Goal: Find specific page/section

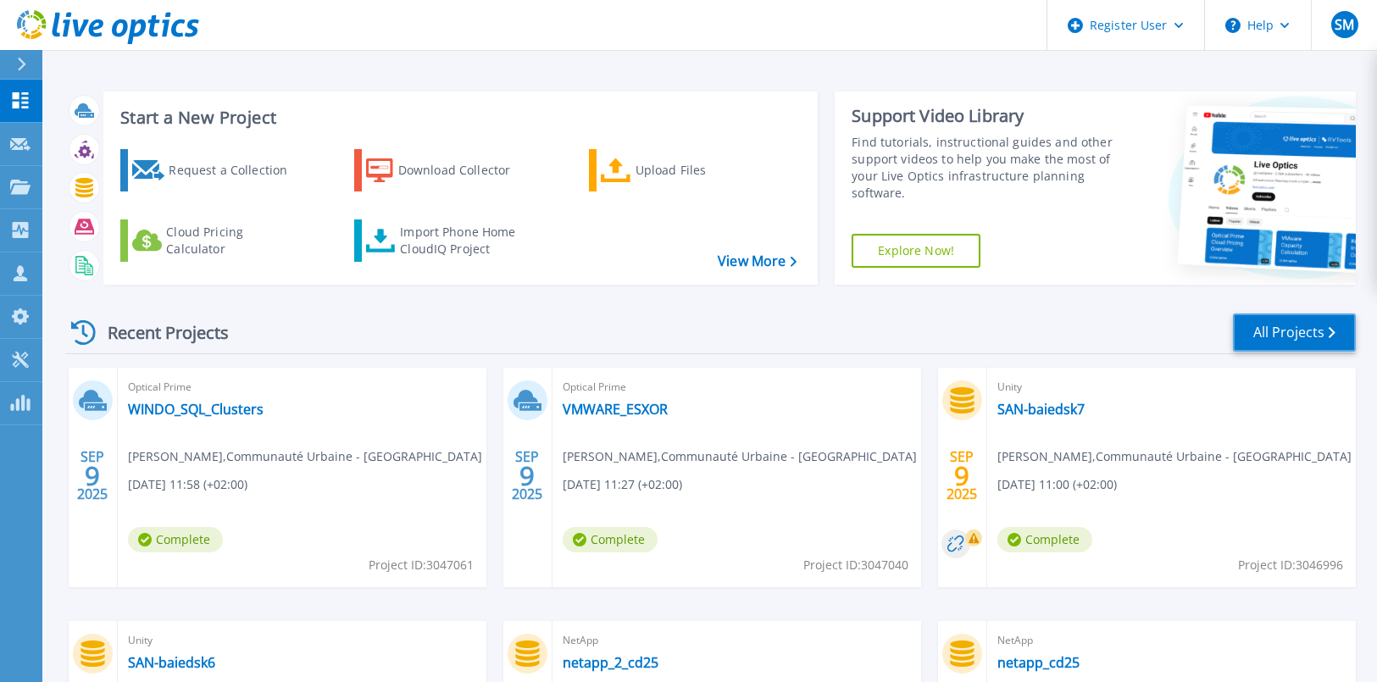
click at [1272, 336] on link "All Projects" at bounding box center [1294, 333] width 123 height 38
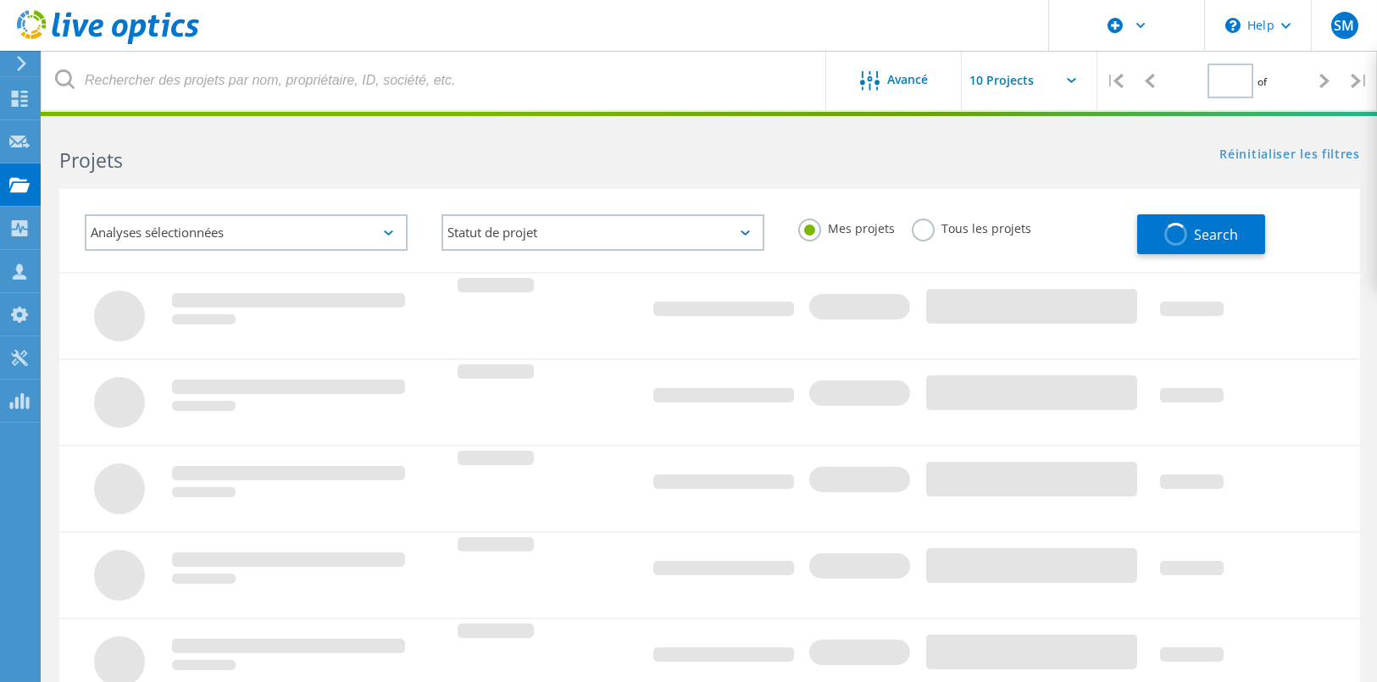
type input "1"
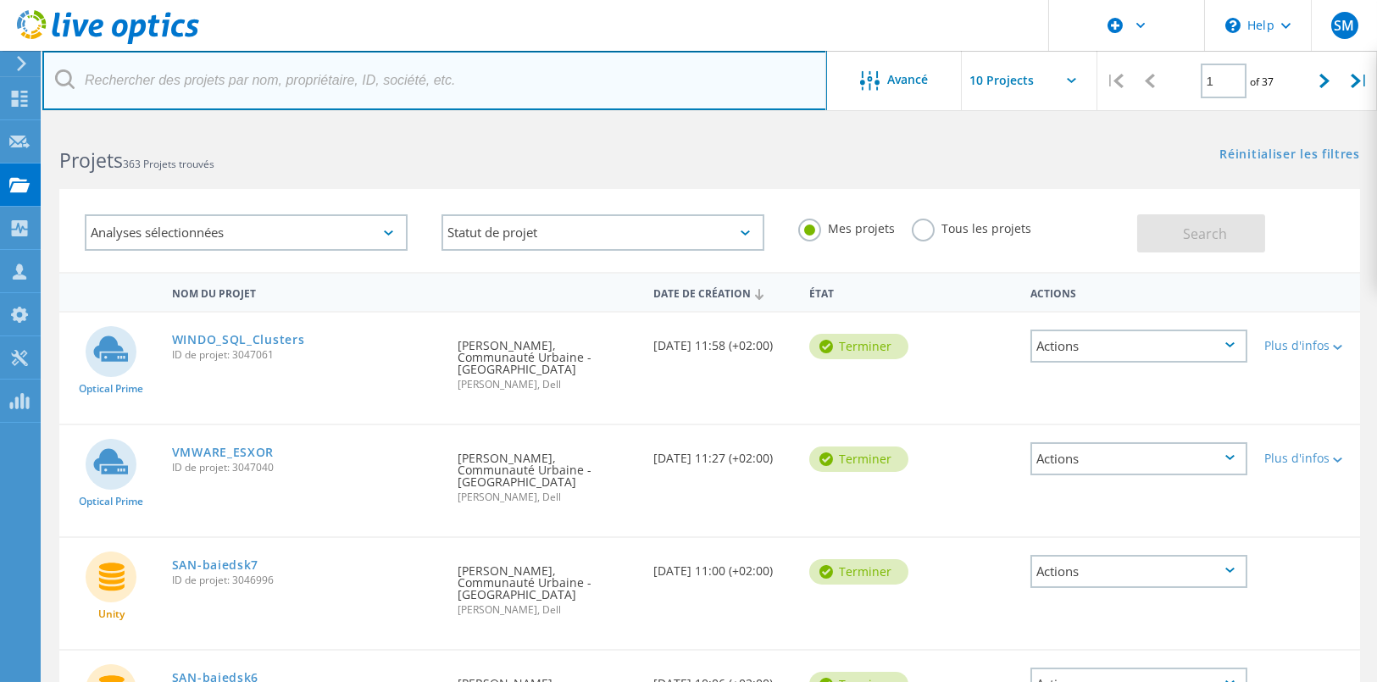
click at [129, 86] on input "text" at bounding box center [434, 80] width 785 height 59
paste input "31FRJ13"
type input "31FRJ13"
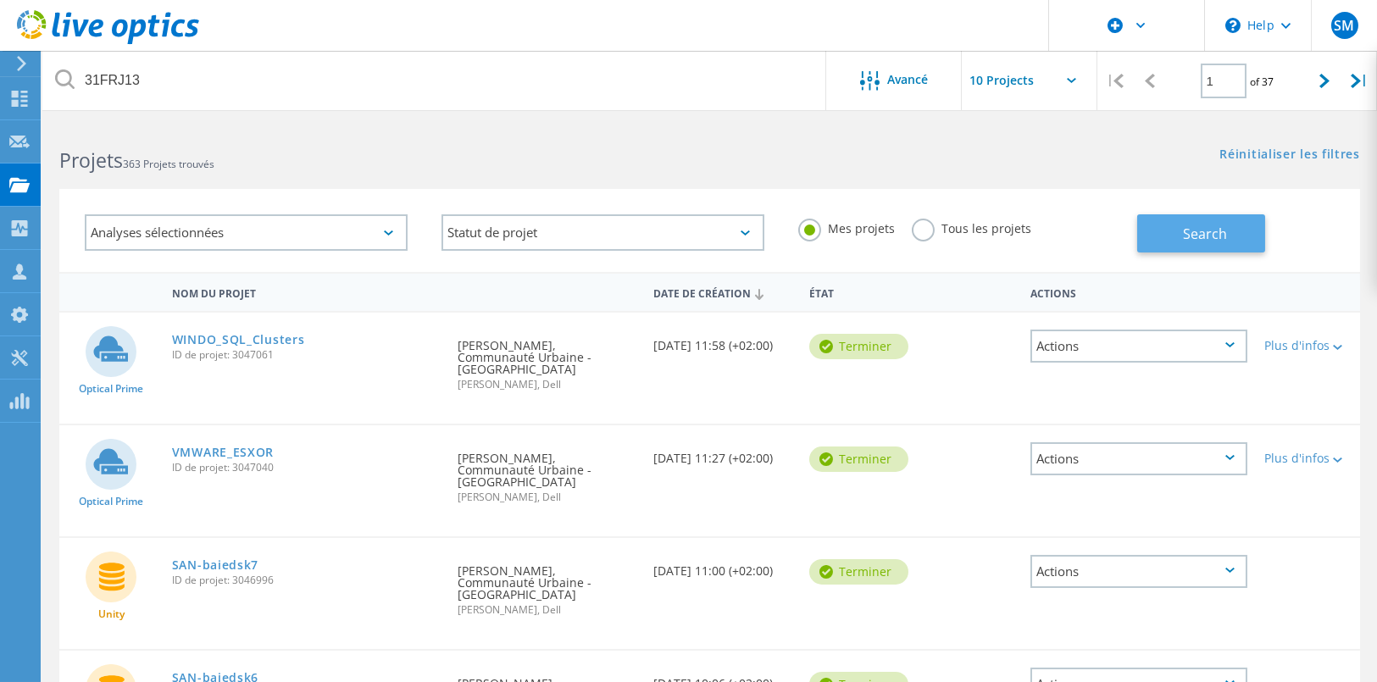
click at [1189, 222] on button "Search" at bounding box center [1202, 233] width 128 height 38
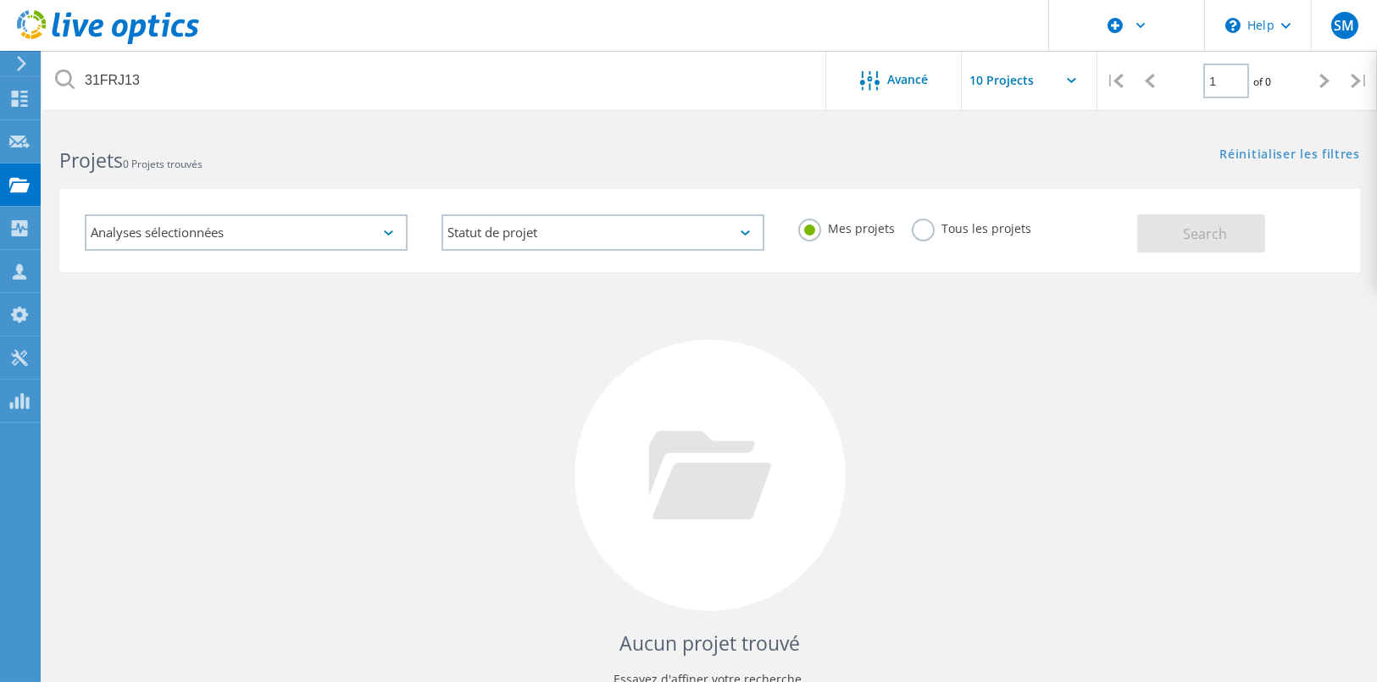
click at [1029, 223] on div "Mes projets Tous les projets" at bounding box center [960, 229] width 357 height 63
click at [1001, 226] on label "Tous les projets" at bounding box center [972, 227] width 120 height 16
click at [0, 0] on input "Tous les projets" at bounding box center [0, 0] width 0 height 0
click at [1238, 225] on button "Search" at bounding box center [1202, 233] width 128 height 38
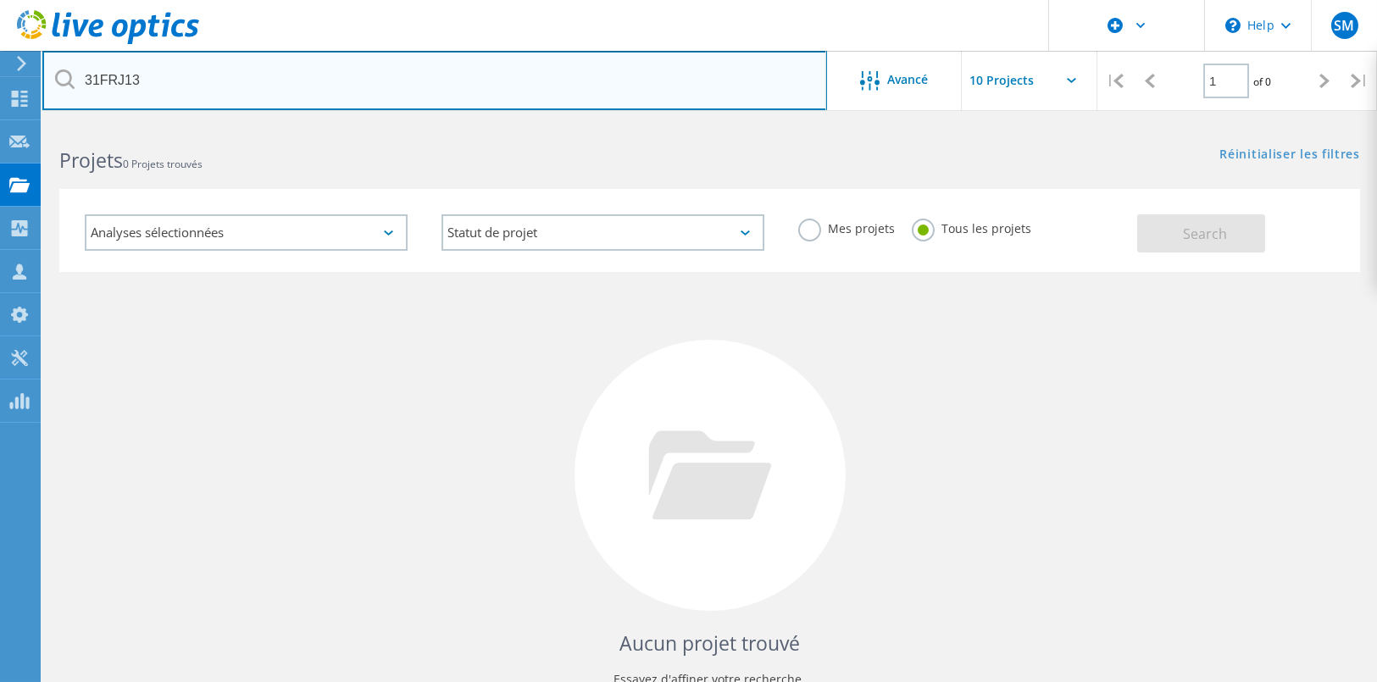
click at [531, 75] on input "31FRJ13" at bounding box center [434, 80] width 785 height 59
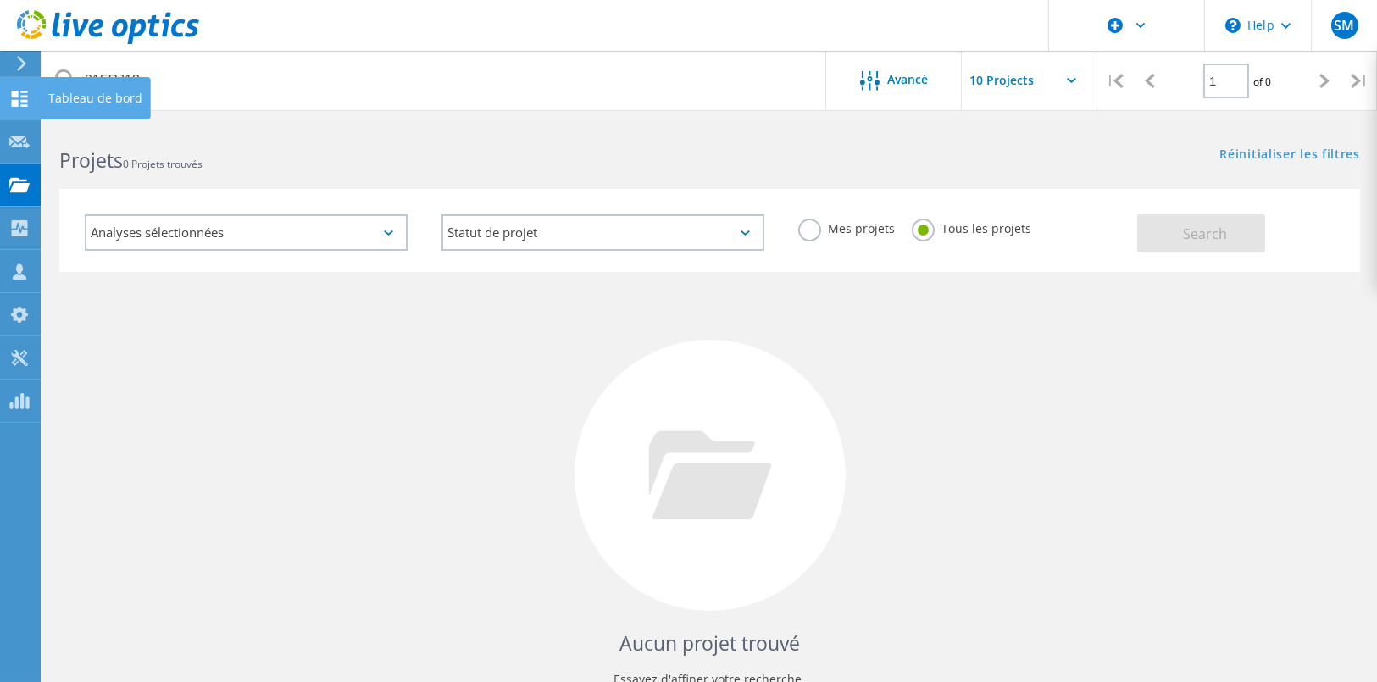
click at [21, 104] on use at bounding box center [20, 99] width 16 height 16
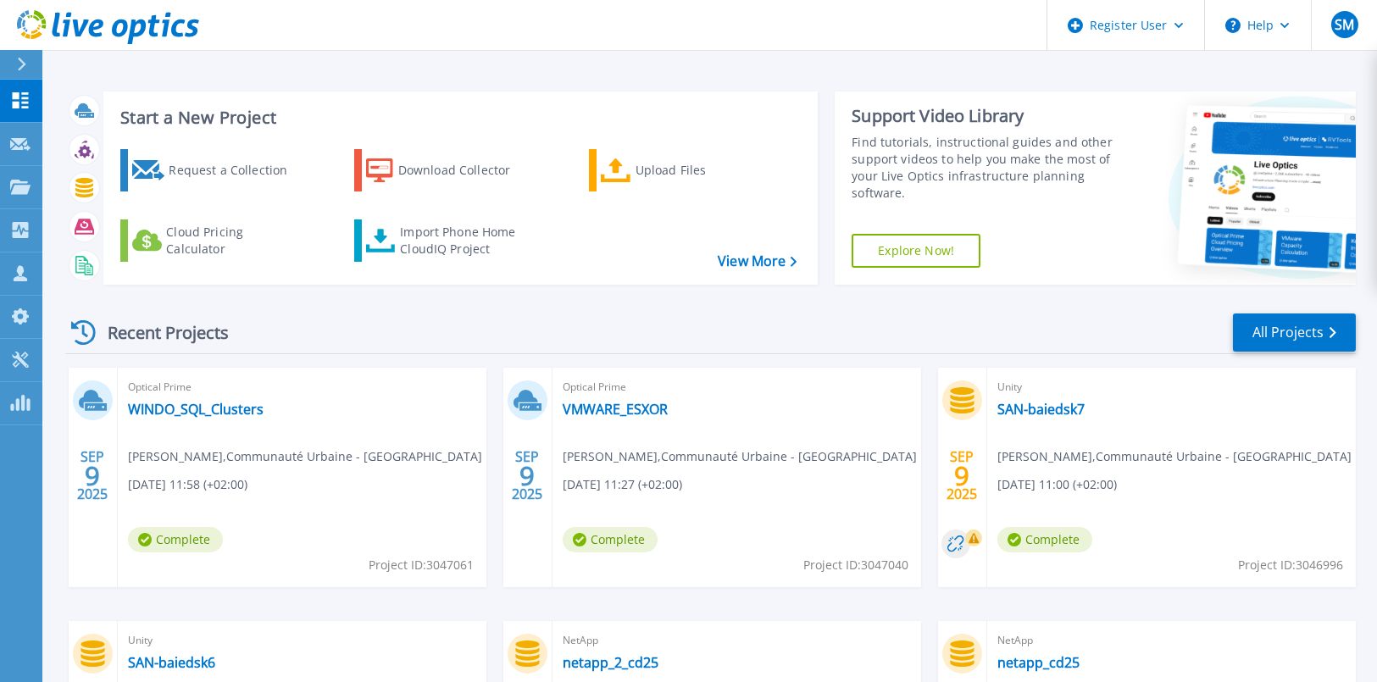
scroll to position [256, 0]
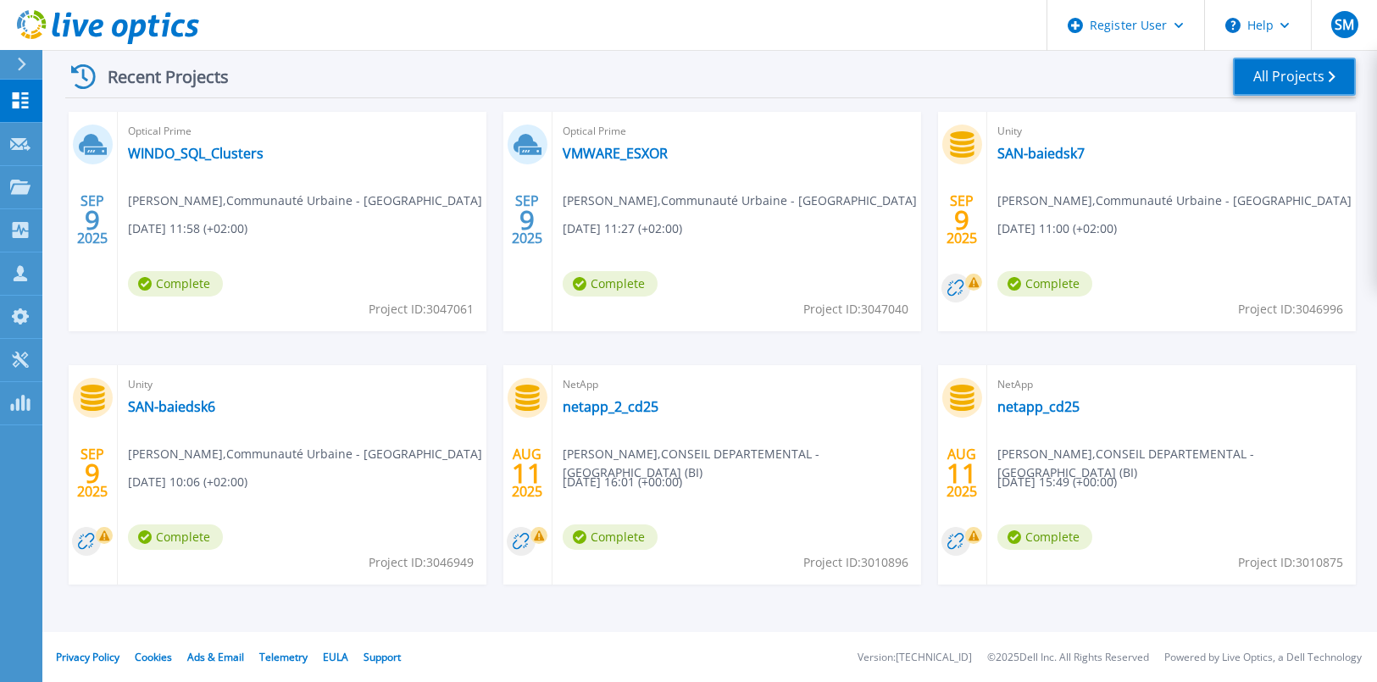
click at [1321, 81] on link "All Projects" at bounding box center [1294, 77] width 123 height 38
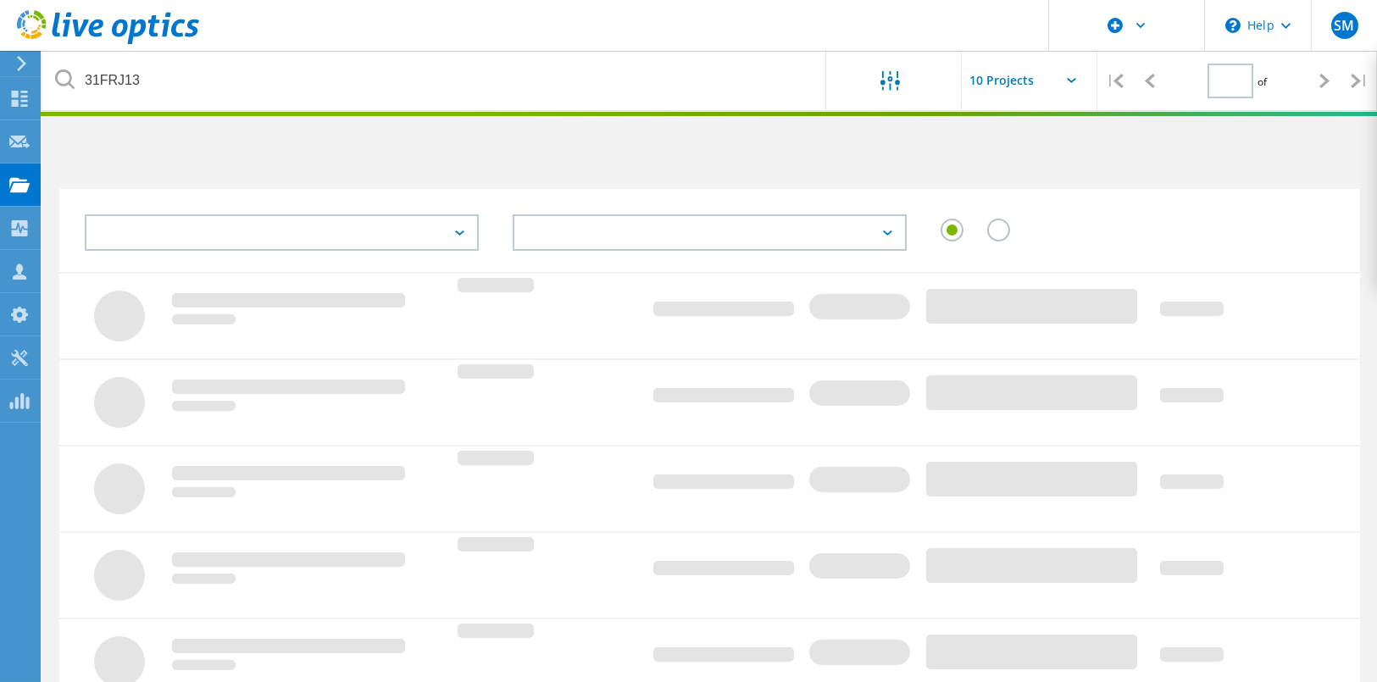
type input "1"
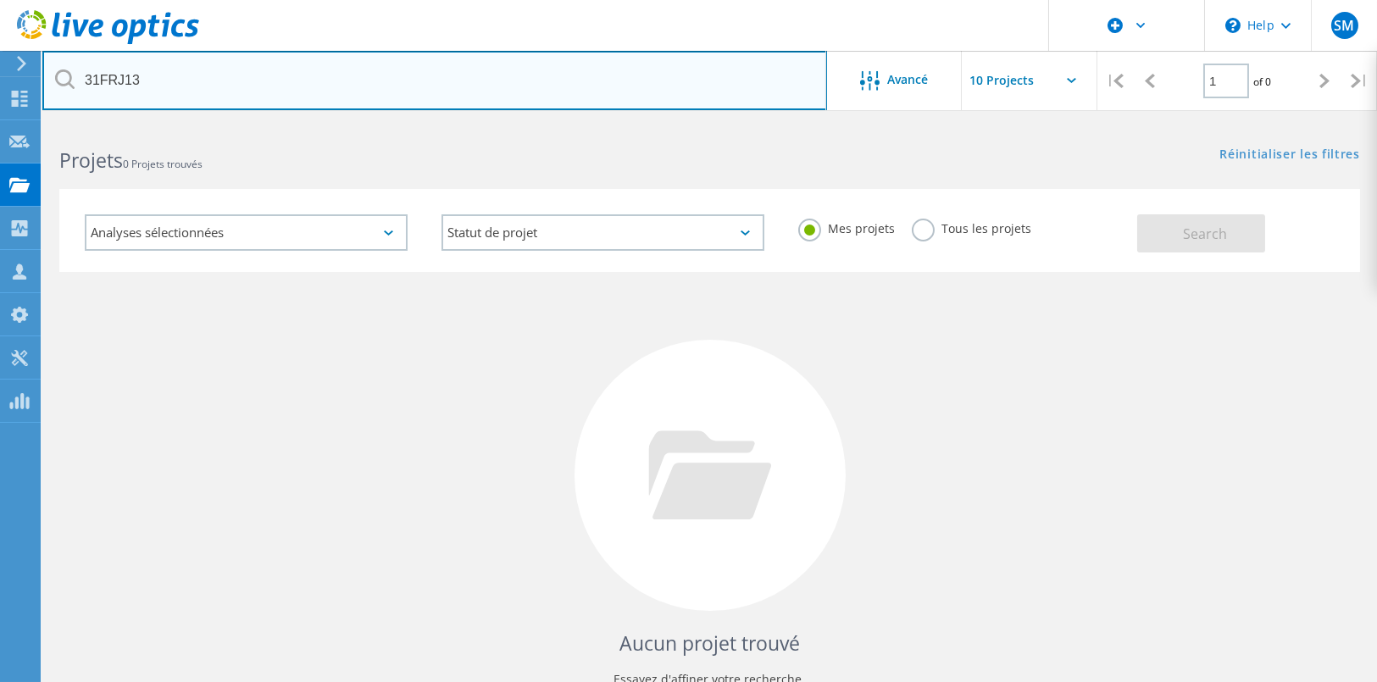
drag, startPoint x: 179, startPoint y: 78, endPoint x: 25, endPoint y: 58, distance: 154.7
click at [14, 123] on div "\n Help Explore Helpful Articles Contact Support SM Utilisateur Dell Sophie Mul…" at bounding box center [688, 452] width 1377 height 658
type input "3"
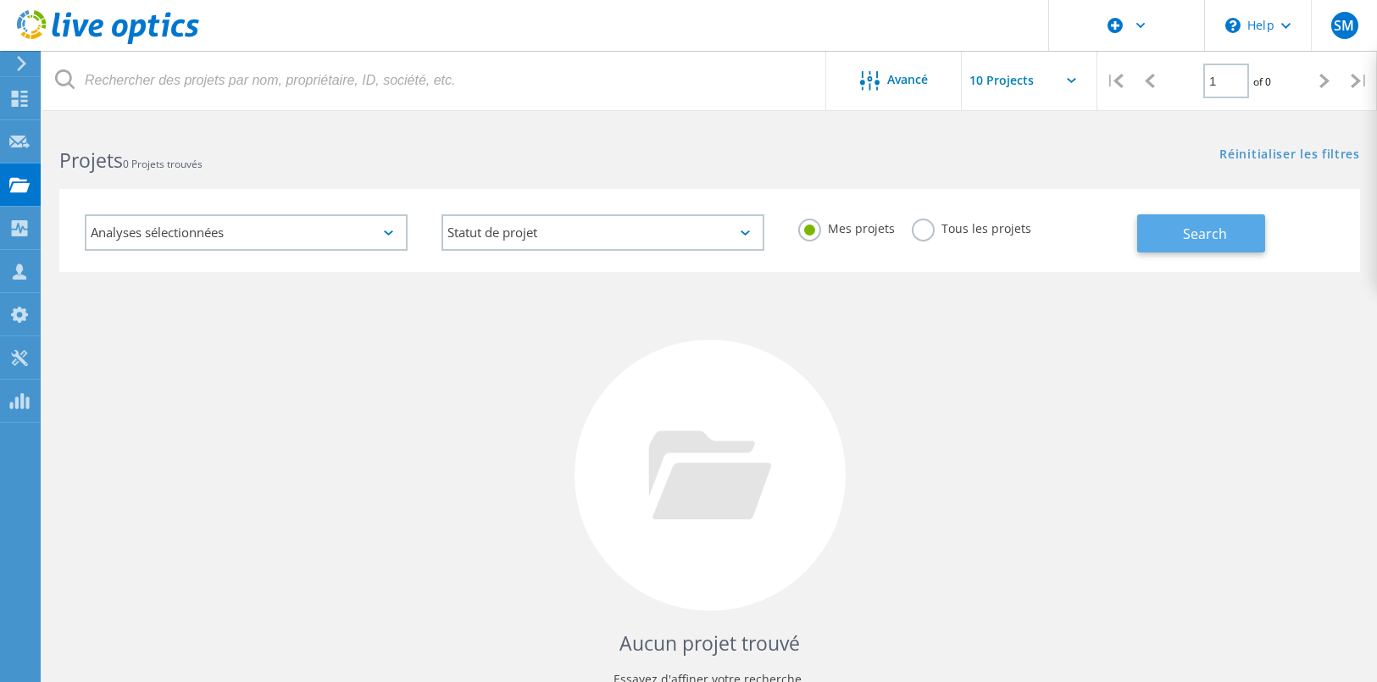
click at [1174, 228] on button "Search" at bounding box center [1202, 233] width 128 height 38
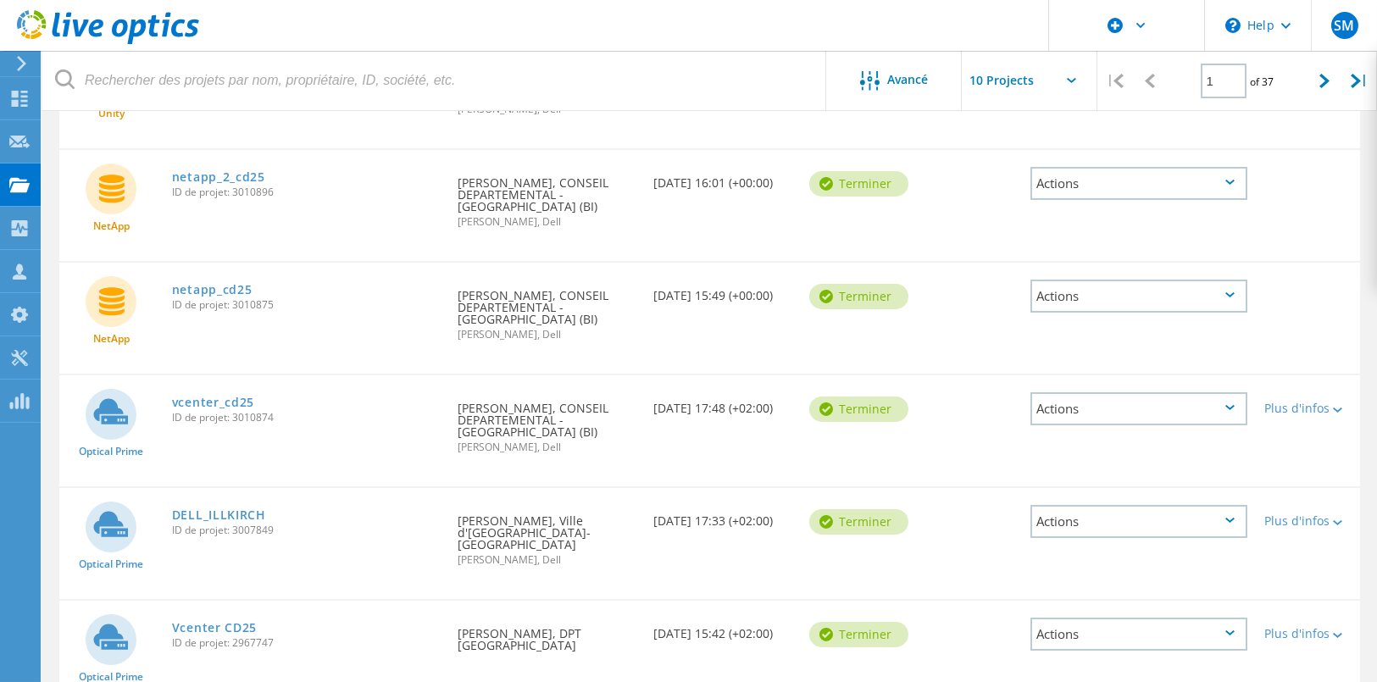
scroll to position [720, 0]
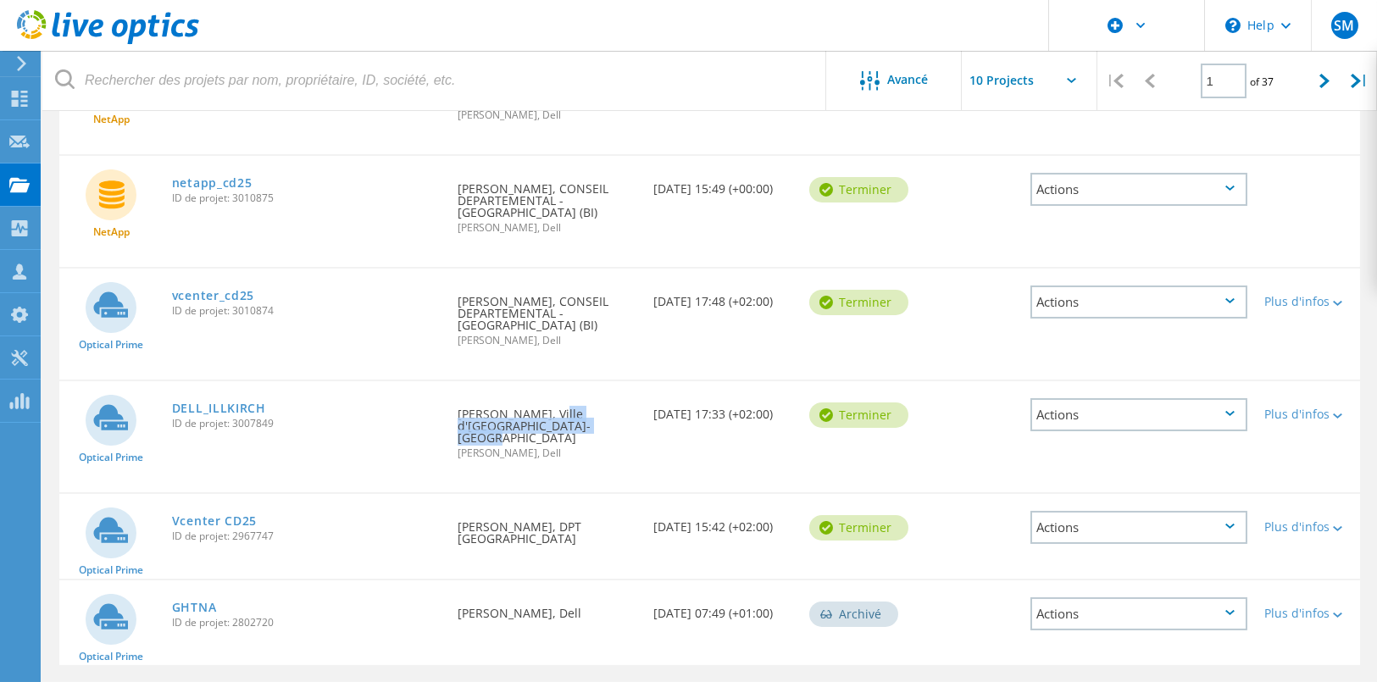
drag, startPoint x: 554, startPoint y: 375, endPoint x: 556, endPoint y: 389, distance: 14.6
click at [556, 389] on div "Demandé par Timothée JODIN, Ville d'Illkirch-Graffenstaden Sophie Muller, Dell" at bounding box center [546, 428] width 195 height 94
copy div "Ville d'Illkirch-[GEOGRAPHIC_DATA]"
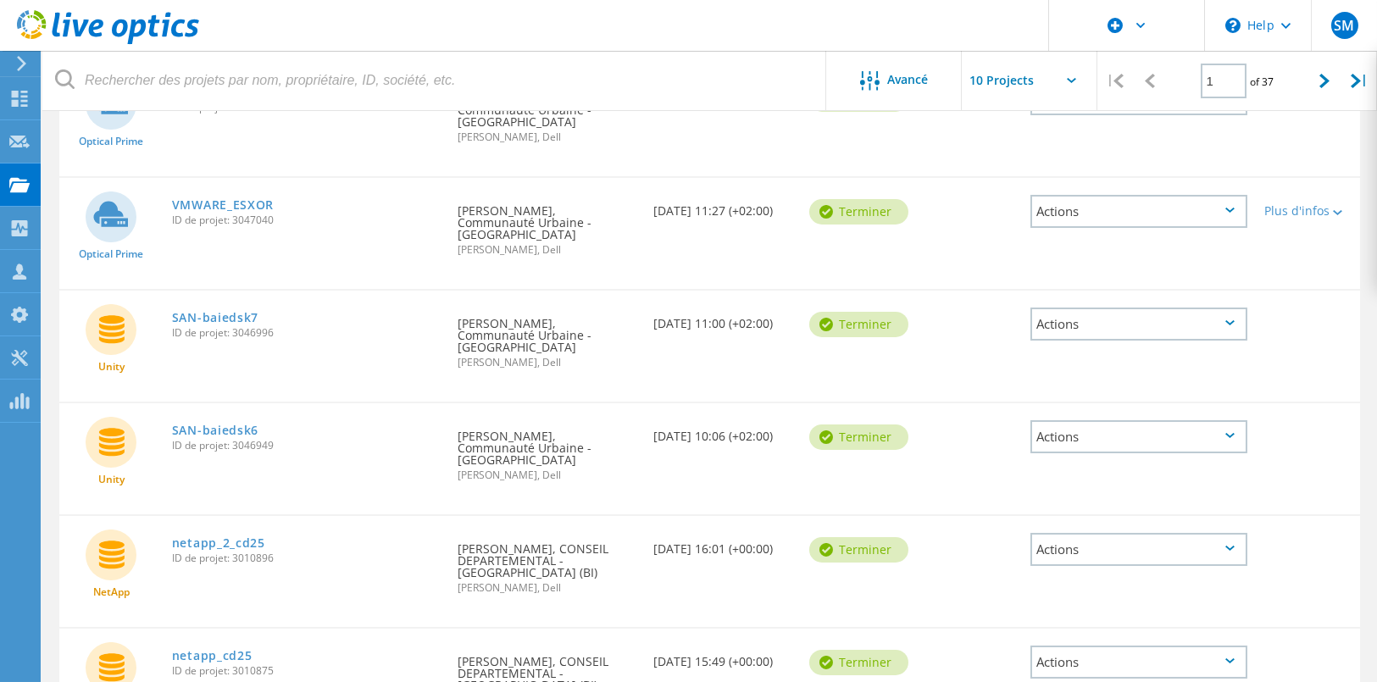
scroll to position [0, 0]
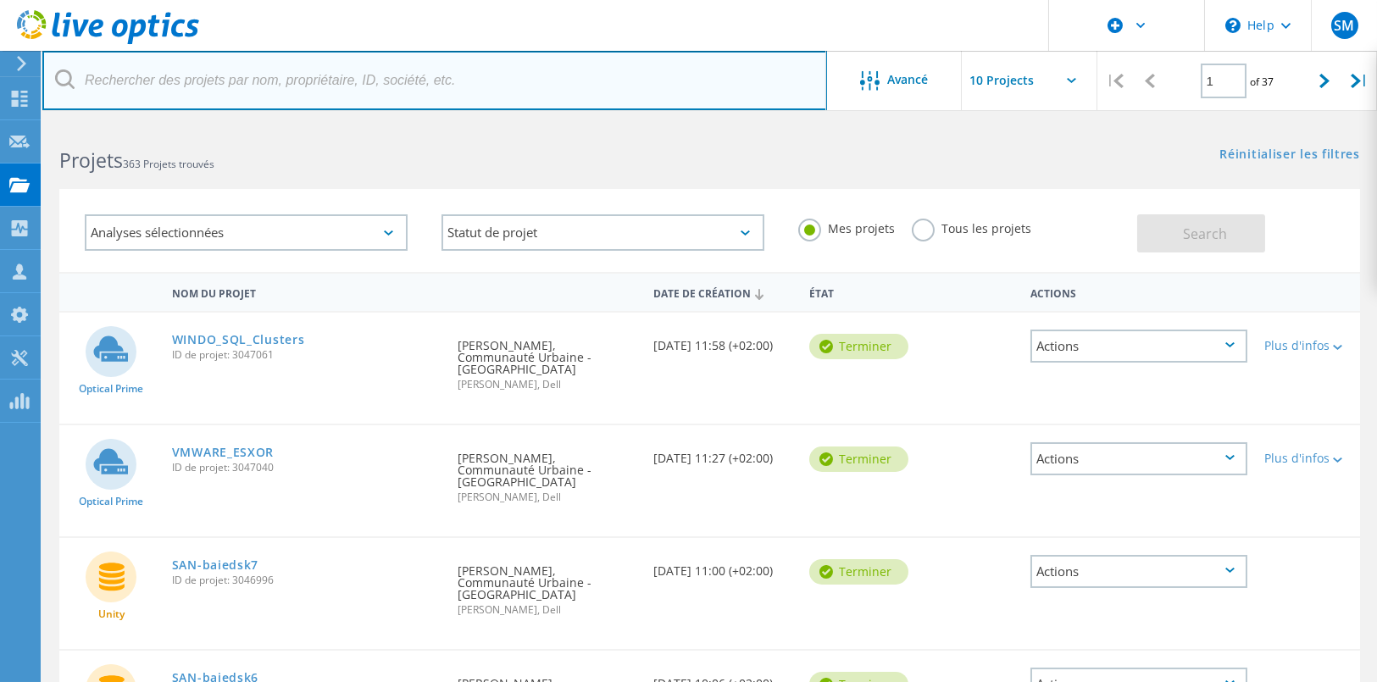
click at [137, 76] on input "text" at bounding box center [434, 80] width 785 height 59
paste input "Ville d'Illkirch-[GEOGRAPHIC_DATA]"
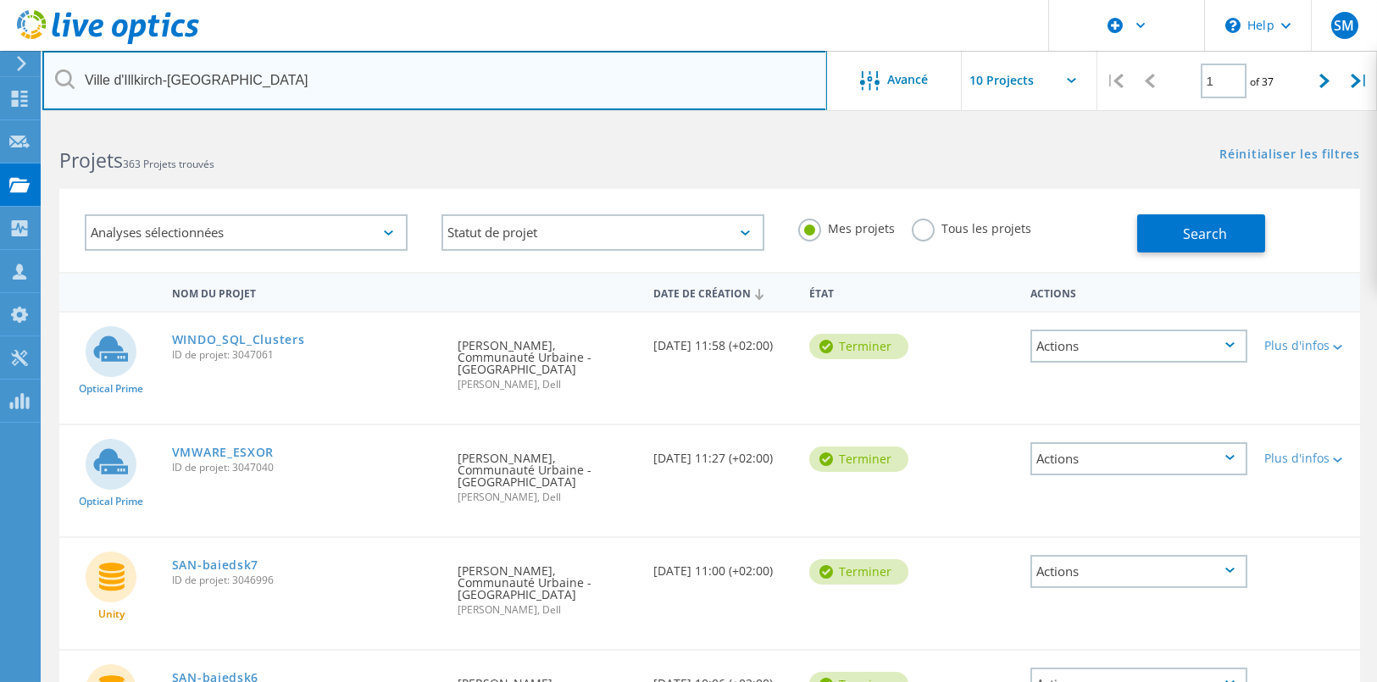
click at [587, 87] on input "Ville d'Illkirch-[GEOGRAPHIC_DATA]" at bounding box center [434, 80] width 785 height 59
type input "Ville d'Illkirch-[GEOGRAPHIC_DATA]"
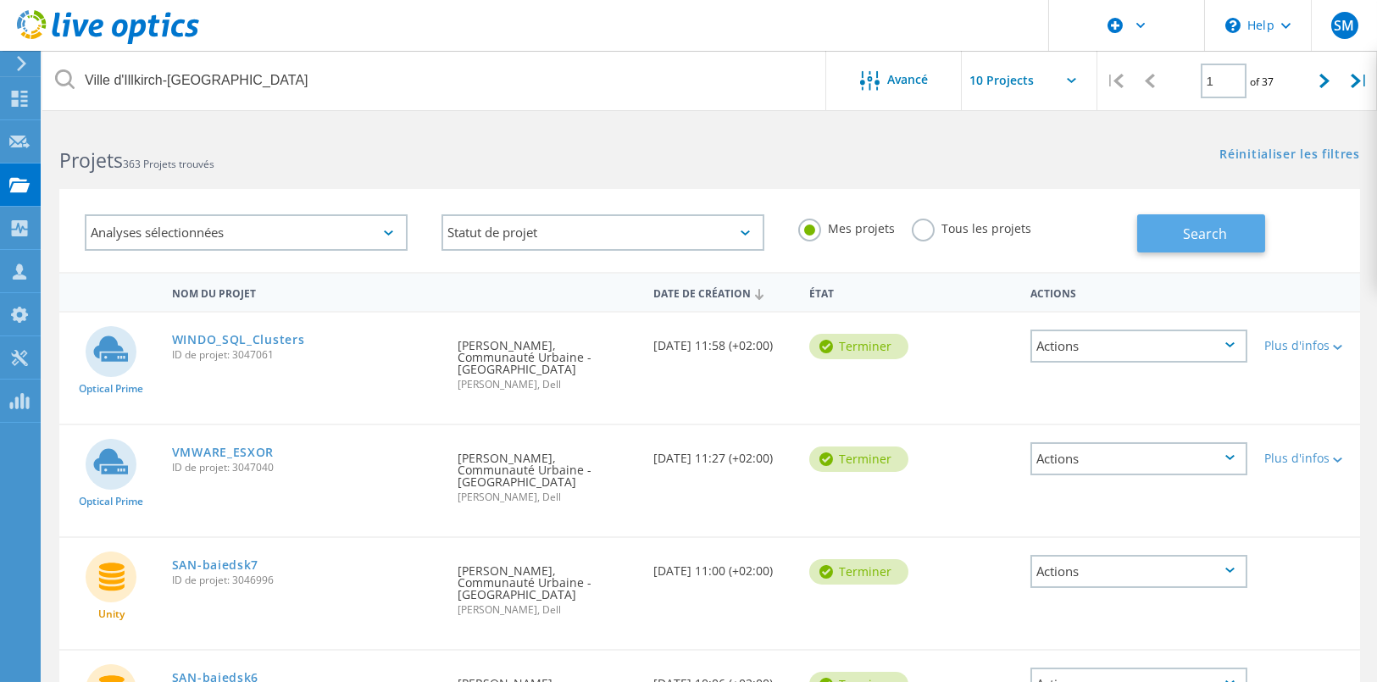
click at [1200, 232] on span "Search" at bounding box center [1205, 234] width 44 height 19
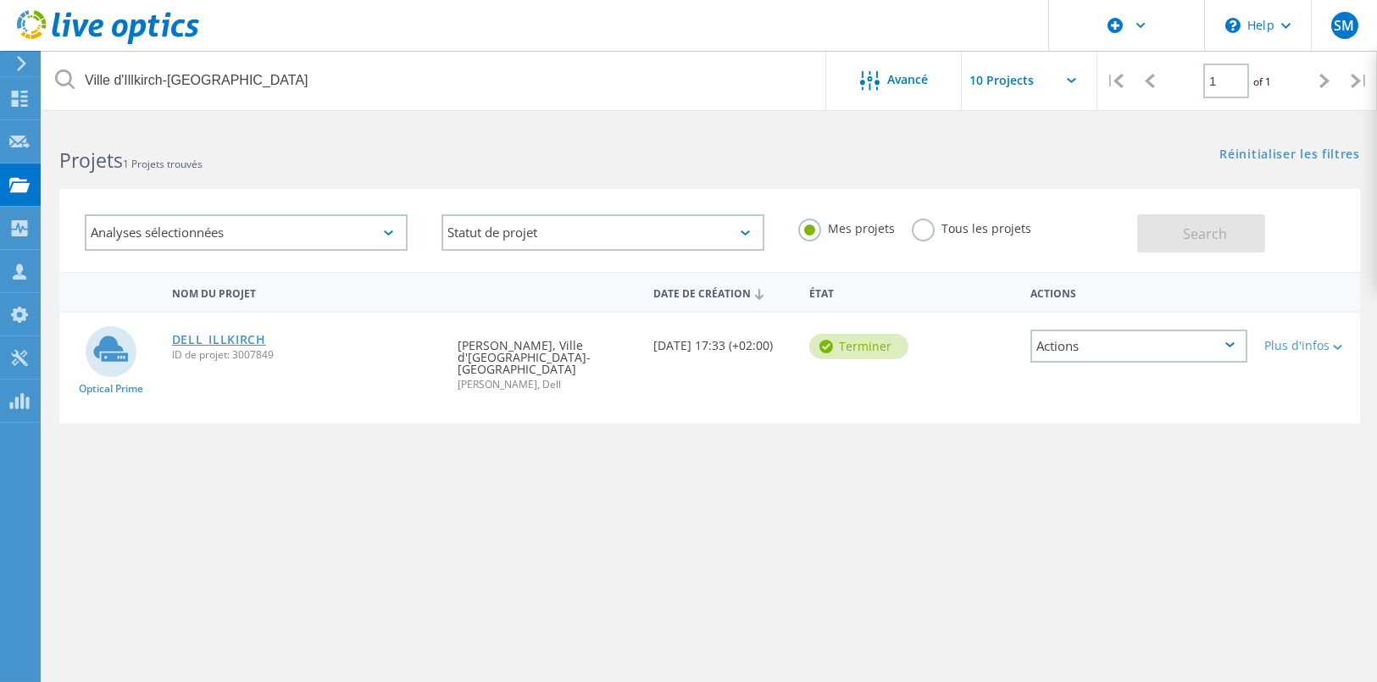
click at [225, 339] on link "DELL_ILLKIRCH" at bounding box center [219, 340] width 94 height 12
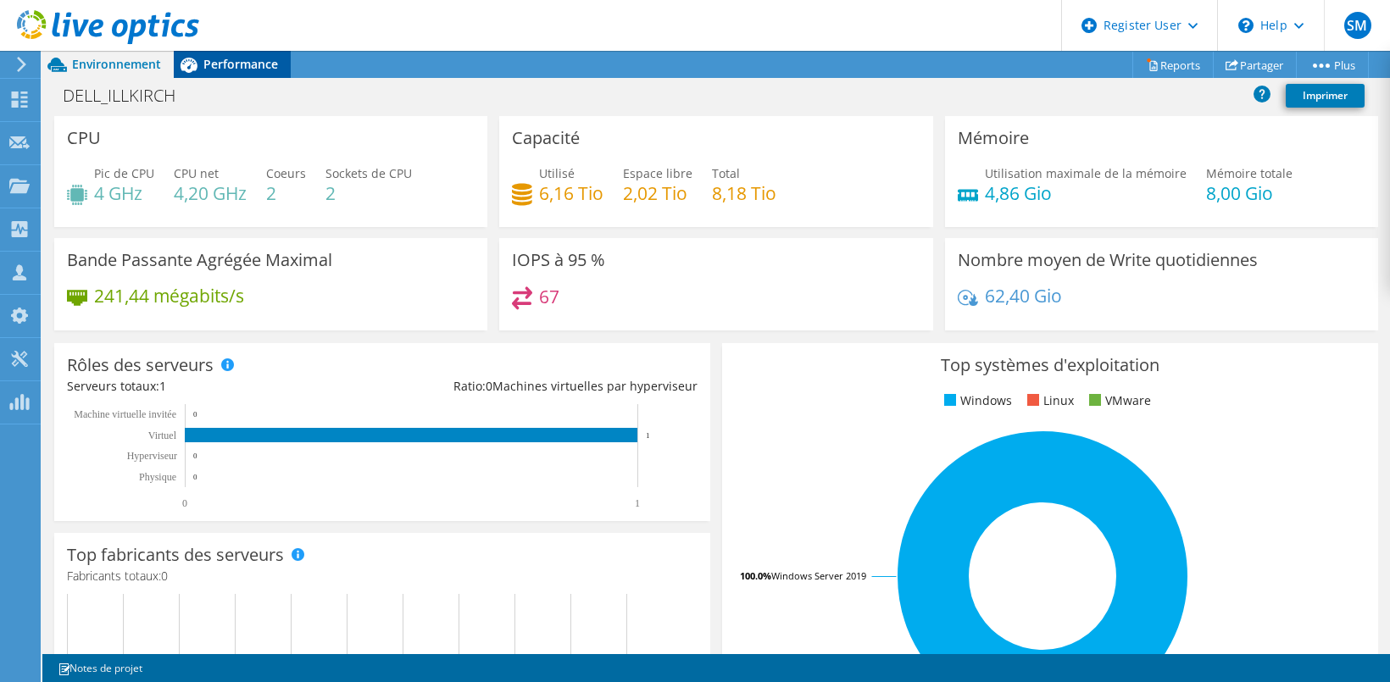
click at [219, 63] on span "Performance" at bounding box center [240, 64] width 75 height 16
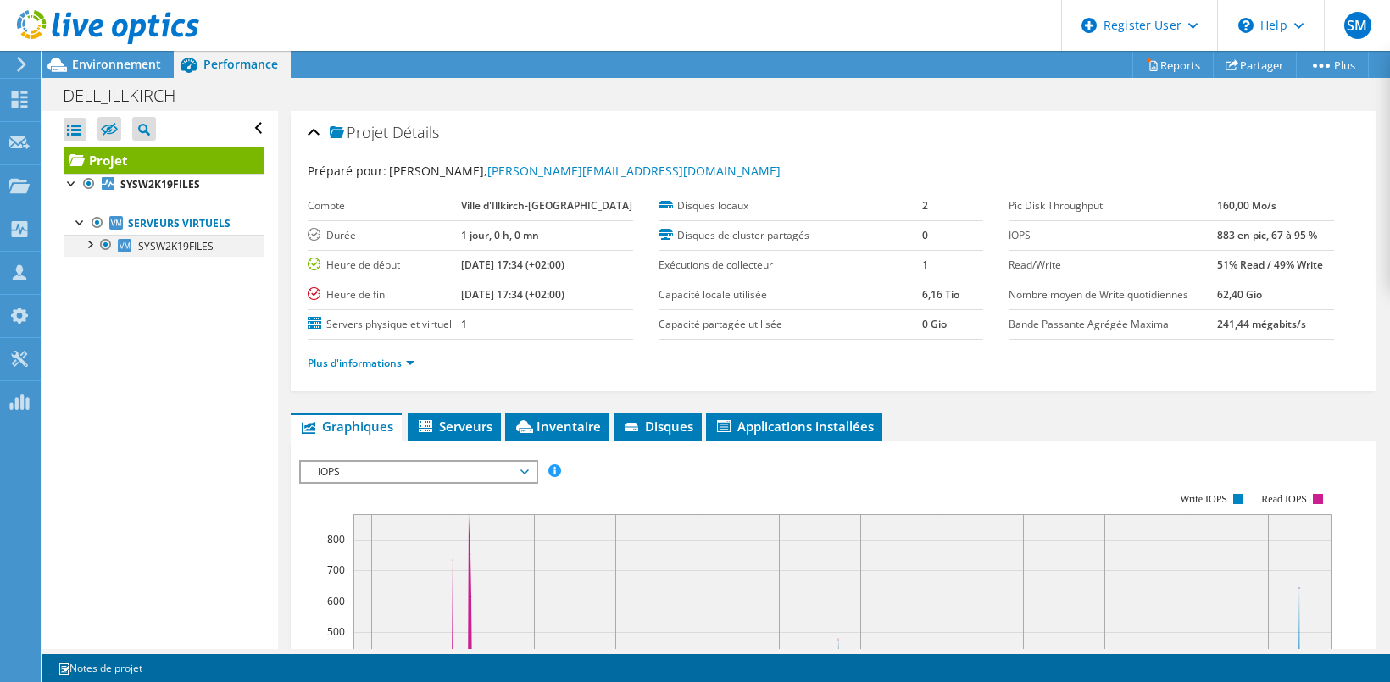
click at [91, 244] on div at bounding box center [89, 243] width 17 height 17
click at [183, 251] on span "SYSW2K19FILES" at bounding box center [175, 246] width 75 height 14
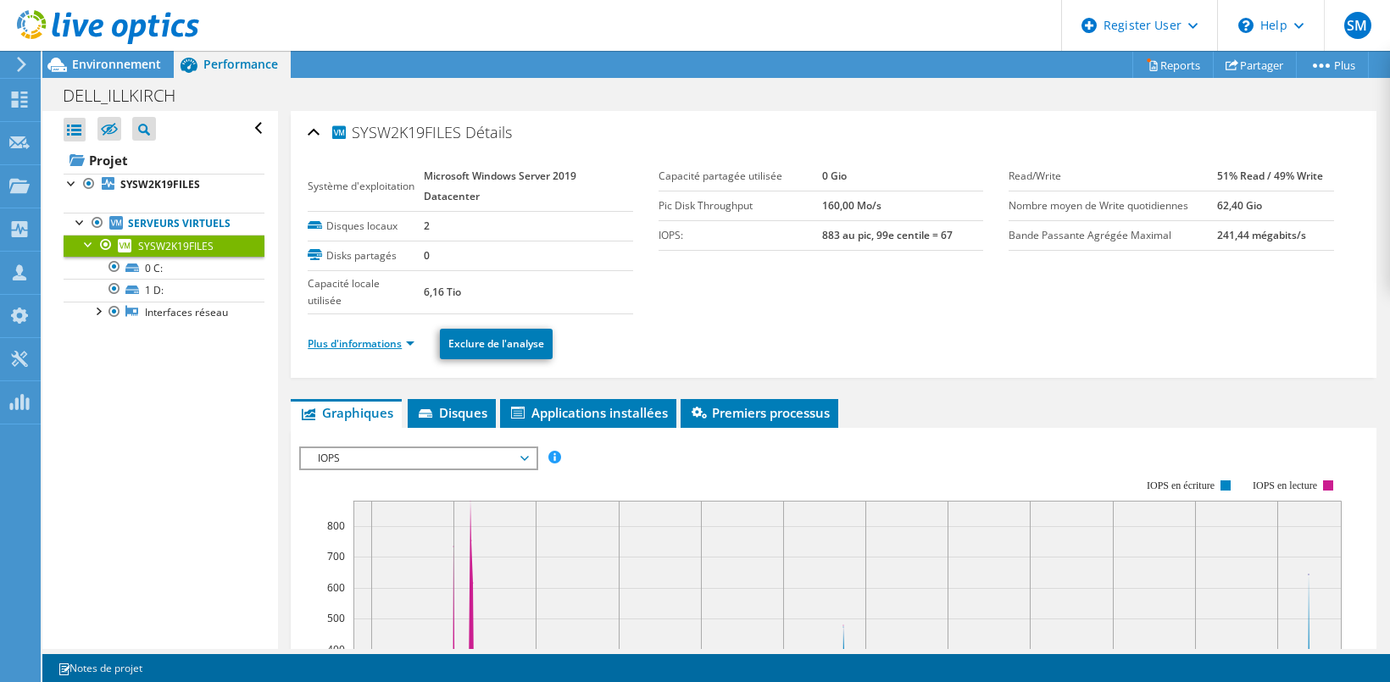
click at [378, 337] on link "Plus d'informations" at bounding box center [361, 344] width 107 height 14
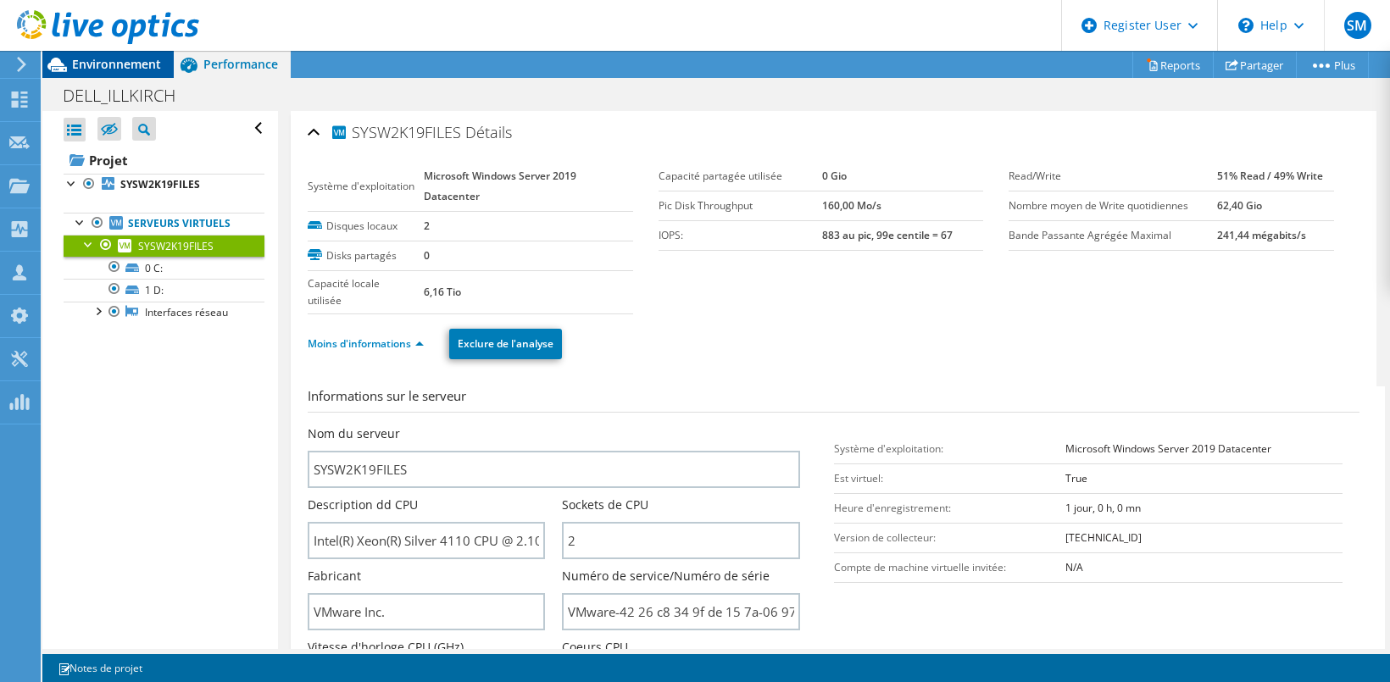
click at [112, 70] on span "Environnement" at bounding box center [116, 64] width 89 height 16
